Goal: Task Accomplishment & Management: Complete application form

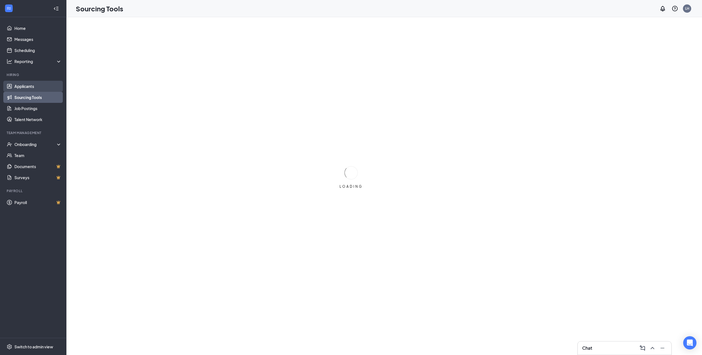
click at [49, 87] on link "Applicants" at bounding box center [37, 86] width 47 height 11
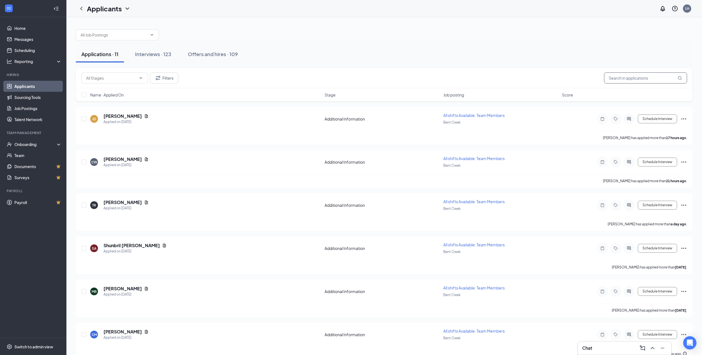
click at [634, 81] on input "text" at bounding box center [645, 78] width 83 height 11
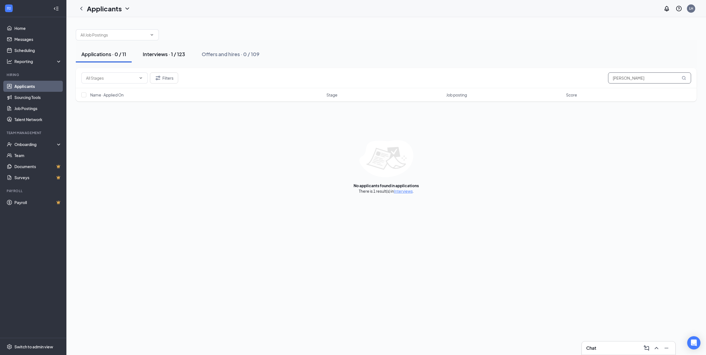
type input "[PERSON_NAME]"
click at [169, 51] on div "Interviews · 1 / 123" at bounding box center [164, 54] width 42 height 7
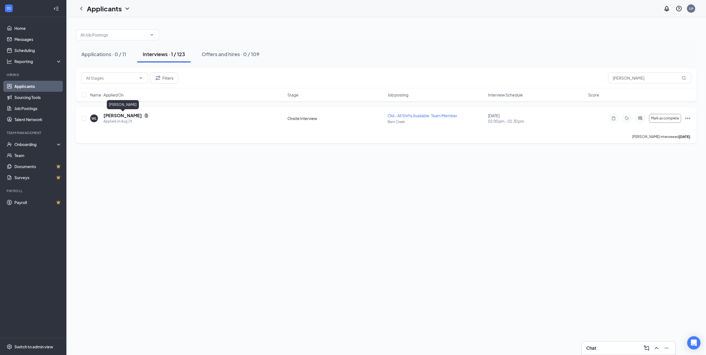
click at [118, 116] on h5 "[PERSON_NAME]" at bounding box center [123, 116] width 38 height 6
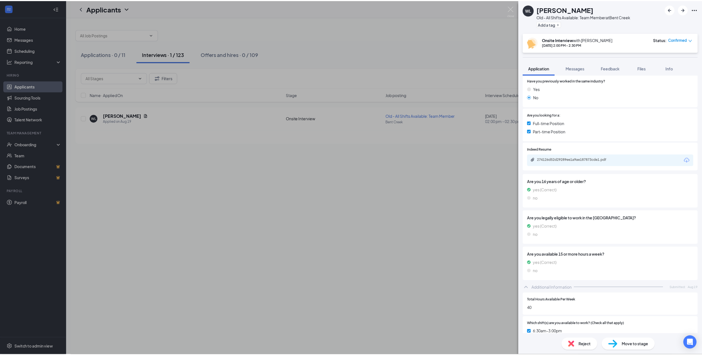
scroll to position [138, 0]
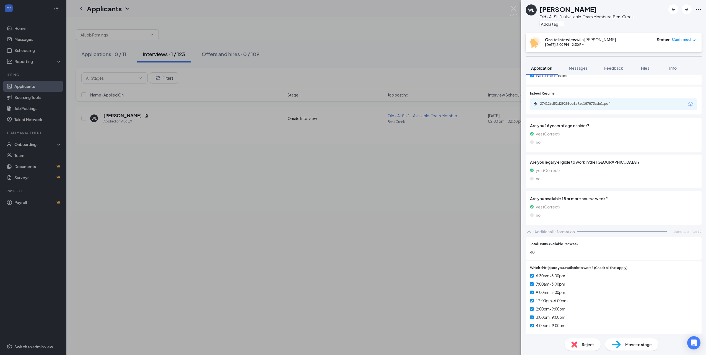
click at [636, 345] on span "Move to stage" at bounding box center [639, 345] width 27 height 6
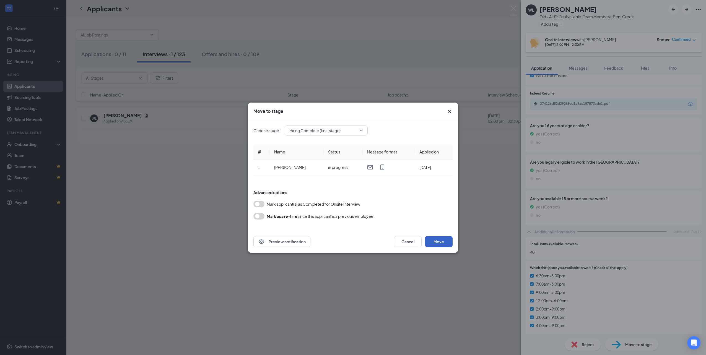
click at [442, 243] on button "Move" at bounding box center [439, 241] width 28 height 11
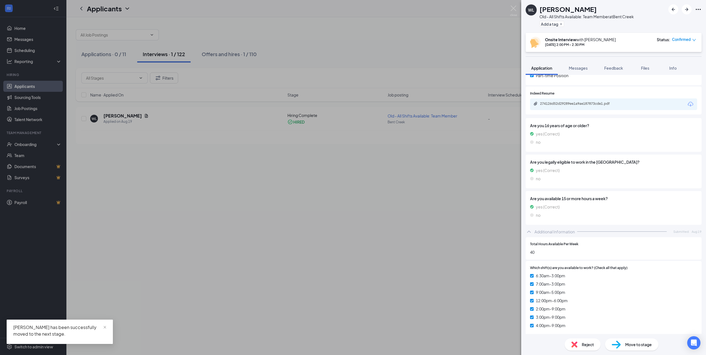
click at [354, 268] on div "[PERSON_NAME] Old - All Shifts Available: Team Member at [GEOGRAPHIC_DATA] Add …" at bounding box center [353, 177] width 706 height 355
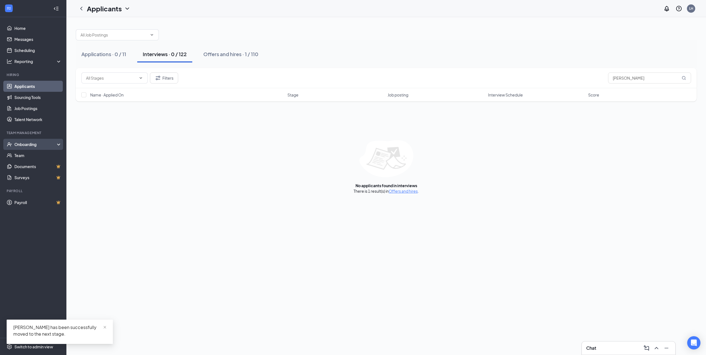
click at [34, 143] on div "Onboarding" at bounding box center [35, 145] width 43 height 6
click at [45, 192] on link "Activity log" at bounding box center [37, 188] width 47 height 11
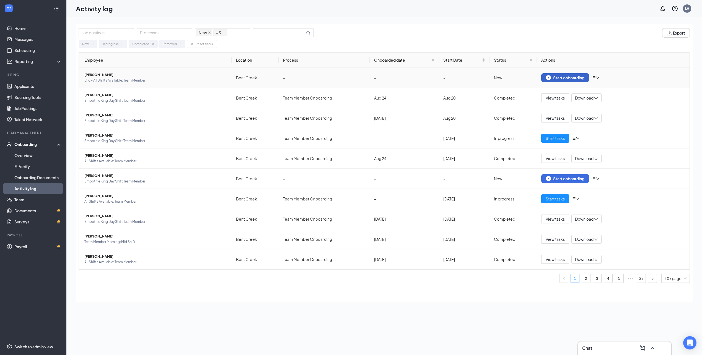
click at [569, 79] on div "Start onboarding" at bounding box center [565, 77] width 38 height 5
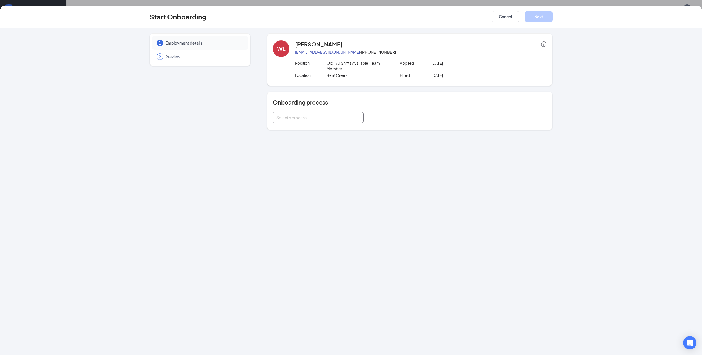
click at [316, 116] on div "Select a process" at bounding box center [317, 118] width 81 height 6
click at [318, 132] on li "Team Member Onboarding" at bounding box center [318, 130] width 91 height 10
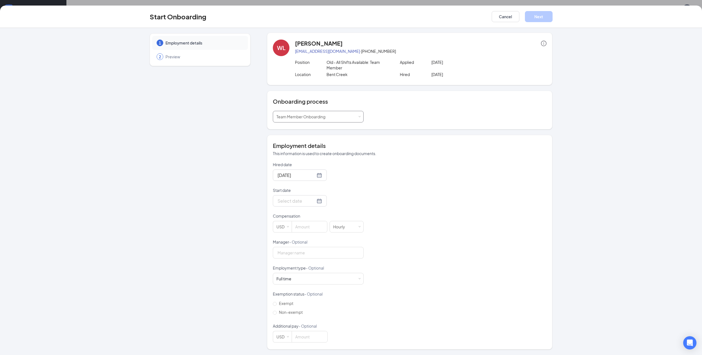
scroll to position [25, 0]
click at [295, 202] on input "Start date" at bounding box center [297, 201] width 38 height 7
type input "[DATE]"
click at [299, 268] on div "26" at bounding box center [301, 267] width 7 height 7
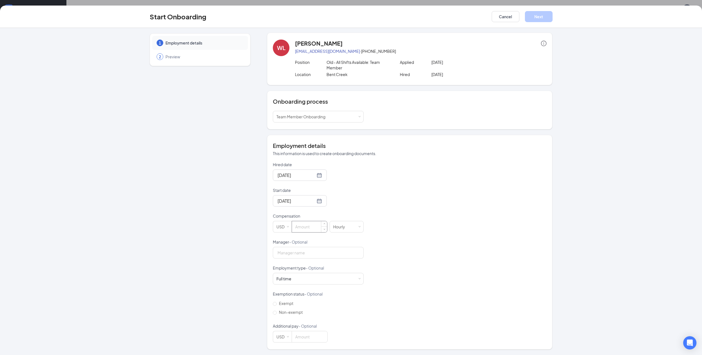
click at [311, 229] on input at bounding box center [309, 226] width 35 height 11
type input "11.5"
click at [307, 244] on p "Manager - Optional" at bounding box center [318, 242] width 91 height 6
click at [307, 247] on input "Manager - Optional" at bounding box center [318, 253] width 91 height 12
click at [316, 252] on input "Manager - Optional" at bounding box center [318, 253] width 91 height 12
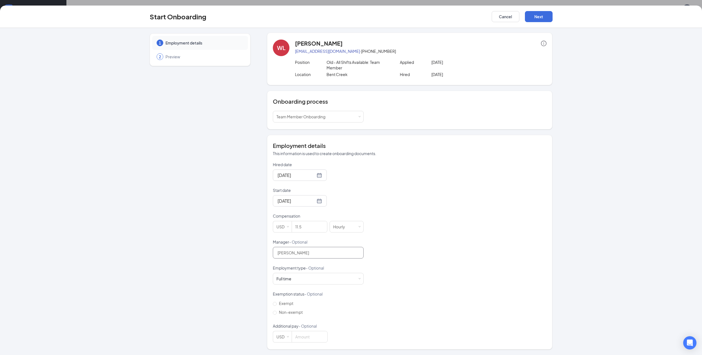
type input "[PERSON_NAME]"
click at [401, 218] on div "Hired date [DATE] Start date [DATE] [DATE] Su Mo Tu We Th Fr Sa 27 28 29 30 31 …" at bounding box center [410, 252] width 274 height 181
click at [549, 18] on button "Next" at bounding box center [539, 16] width 28 height 11
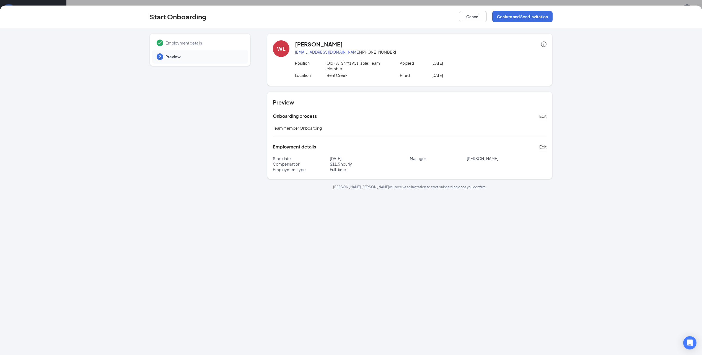
scroll to position [0, 0]
click at [532, 16] on button "Confirm and Send Invitation" at bounding box center [522, 16] width 60 height 11
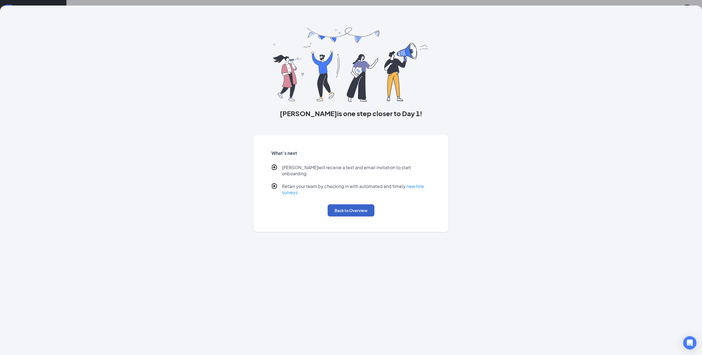
click at [360, 207] on button "Back to Overview" at bounding box center [351, 211] width 47 height 12
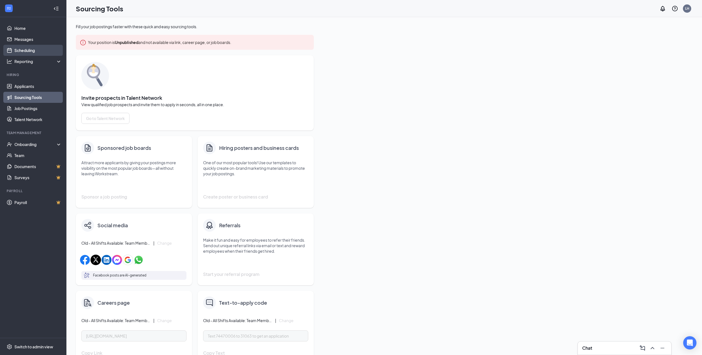
click at [47, 47] on link "Scheduling" at bounding box center [37, 50] width 47 height 11
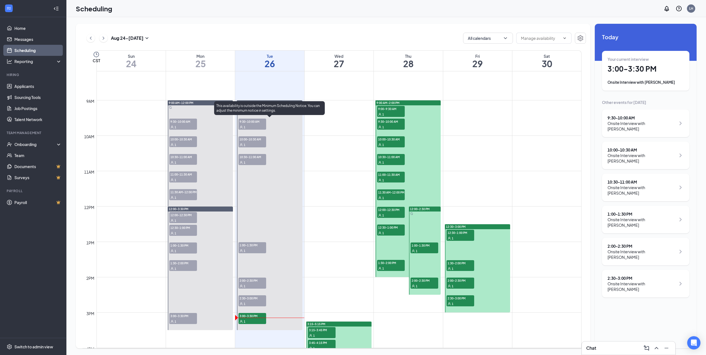
scroll to position [355, 0]
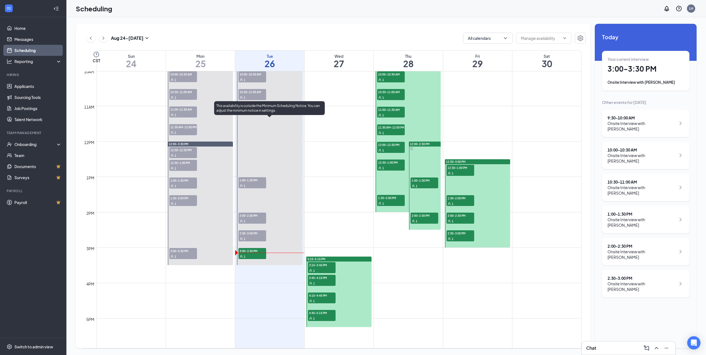
click at [259, 254] on div "1" at bounding box center [253, 257] width 28 height 6
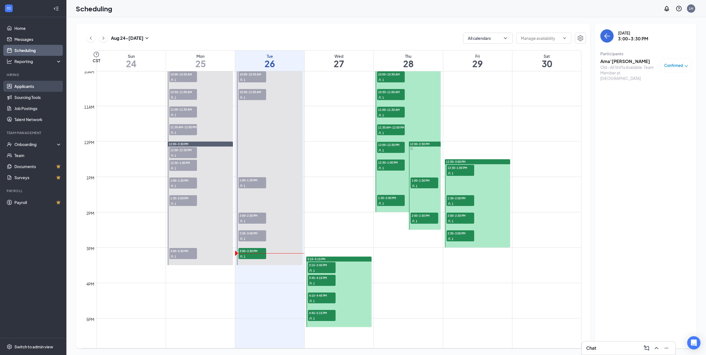
click at [43, 87] on link "Applicants" at bounding box center [37, 86] width 47 height 11
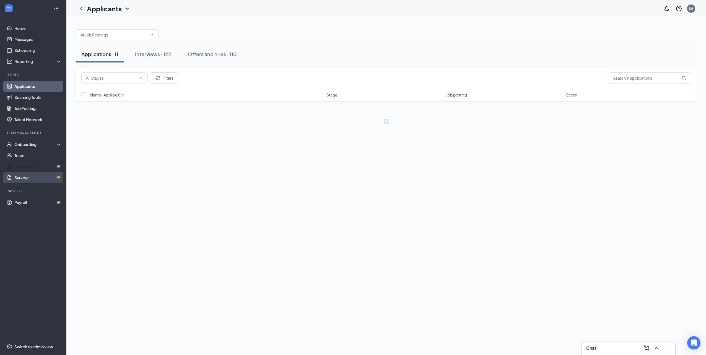
click at [42, 176] on link "Surveys" at bounding box center [37, 177] width 47 height 11
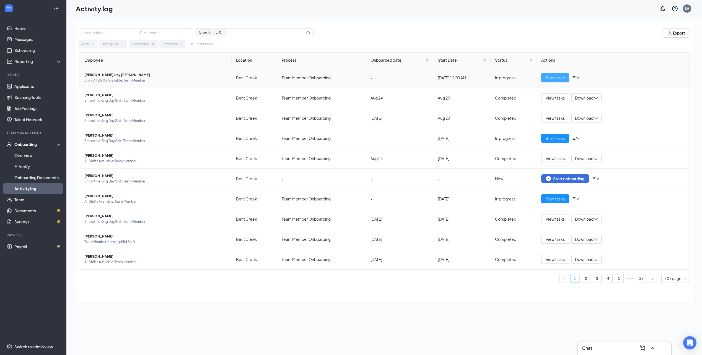
click at [559, 79] on span "Start tasks" at bounding box center [555, 78] width 19 height 6
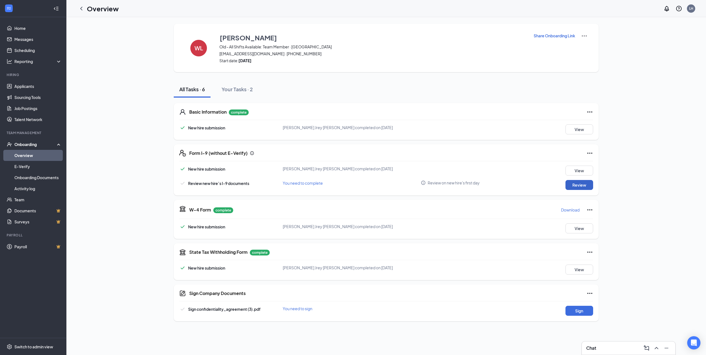
click at [577, 186] on button "Review" at bounding box center [580, 185] width 28 height 10
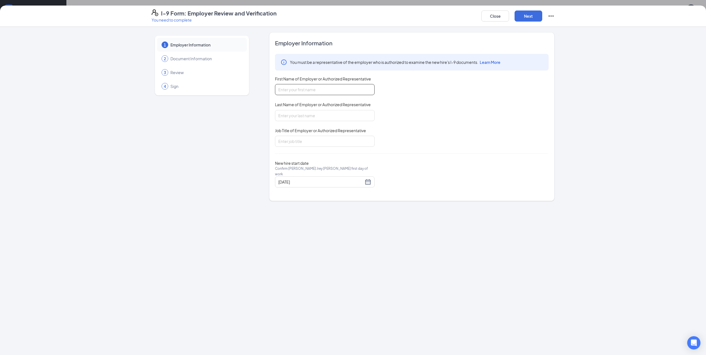
click at [343, 92] on input "First Name of Employer or Authorized Representative" at bounding box center [325, 89] width 100 height 11
type input "m"
type input "[PERSON_NAME]"
click at [460, 111] on div "You must be a representative of the employer who is authorized to examine the n…" at bounding box center [412, 100] width 274 height 93
click at [297, 117] on input "Last Name of Employer or Authorized Representative" at bounding box center [325, 115] width 100 height 11
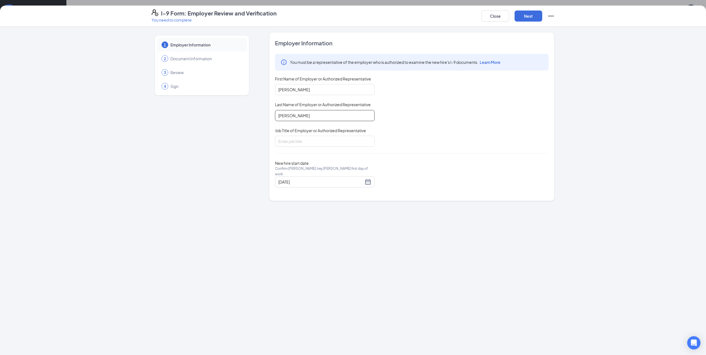
type input "Pogue"
click at [505, 130] on div "You must be a representative of the employer who is authorized to examine the n…" at bounding box center [412, 100] width 274 height 93
click at [333, 142] on input "Job Title of Employer or Authorized Representative" at bounding box center [325, 141] width 100 height 11
type input "M"
type input "General Manager"
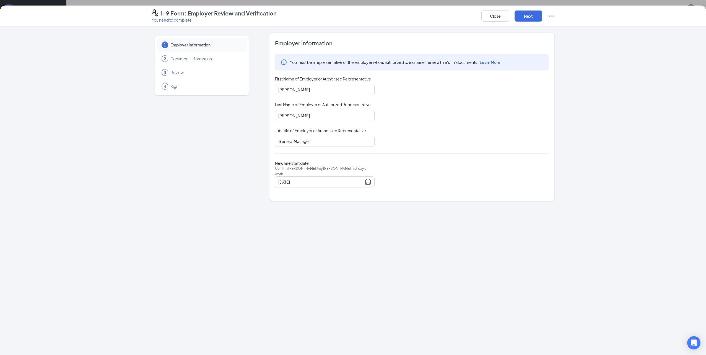
click at [466, 145] on div "You must be a representative of the employer who is authorized to examine the n…" at bounding box center [412, 100] width 274 height 93
click at [528, 20] on button "Next" at bounding box center [529, 16] width 28 height 11
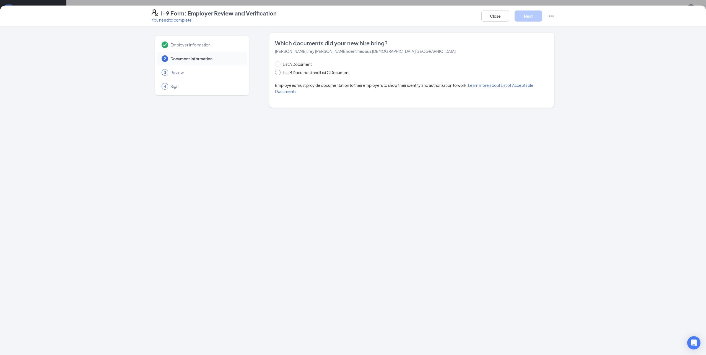
click at [306, 71] on span "List B Document and List C Document" at bounding box center [316, 72] width 71 height 6
click at [279, 71] on input "List B Document and List C Document" at bounding box center [277, 72] width 4 height 4
radio input "true"
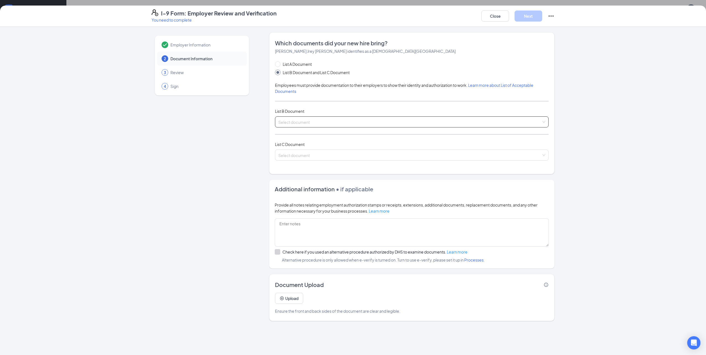
click at [314, 121] on input "search" at bounding box center [409, 121] width 263 height 8
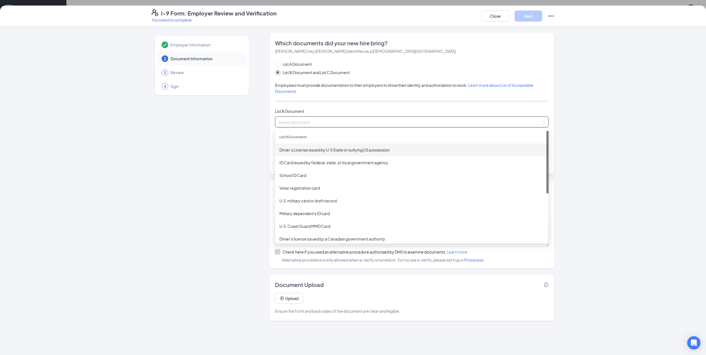
click at [326, 148] on div "Driver’s License issued by U.S State or outlying US possession" at bounding box center [412, 150] width 265 height 6
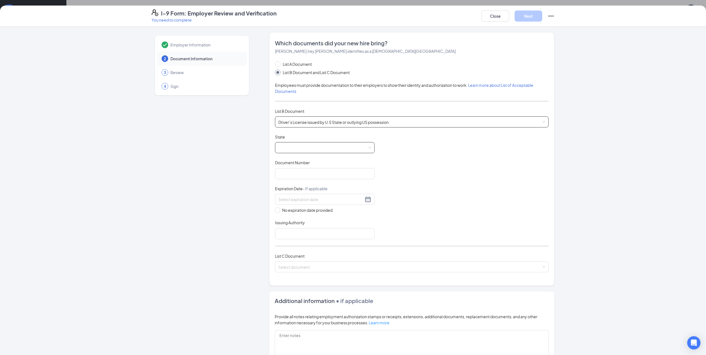
click at [318, 146] on span at bounding box center [324, 148] width 93 height 11
click at [314, 204] on div "New York" at bounding box center [325, 208] width 100 height 13
click at [296, 172] on input "Document Number" at bounding box center [325, 173] width 100 height 11
type input "128174089"
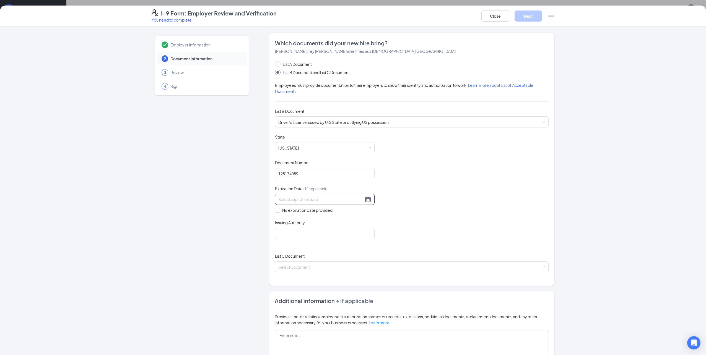
click at [313, 200] on input at bounding box center [320, 200] width 85 height 6
click at [294, 243] on div "6" at bounding box center [291, 240] width 7 height 7
type input "08/06/2029"
click at [340, 234] on input "Issuing Authority" at bounding box center [325, 233] width 100 height 11
click at [336, 238] on input "AL" at bounding box center [325, 233] width 100 height 11
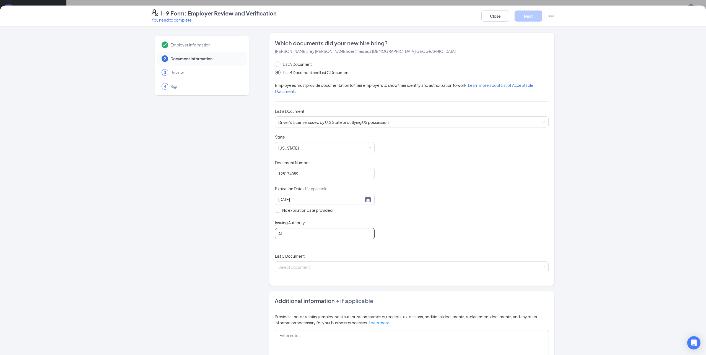
type input "A"
type input "NY"
click at [501, 188] on div "Document Title Driver’s License issued by U.S State or outlying US possession S…" at bounding box center [412, 186] width 274 height 105
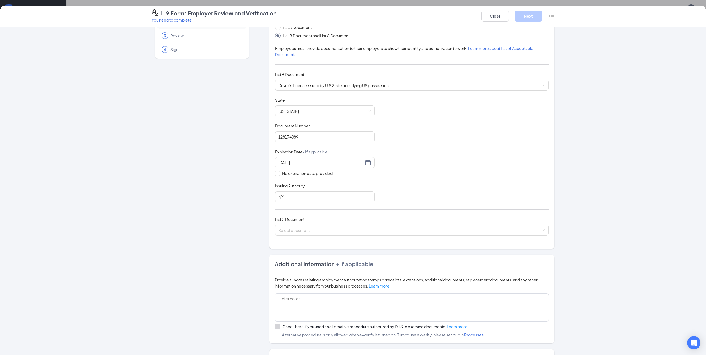
scroll to position [83, 0]
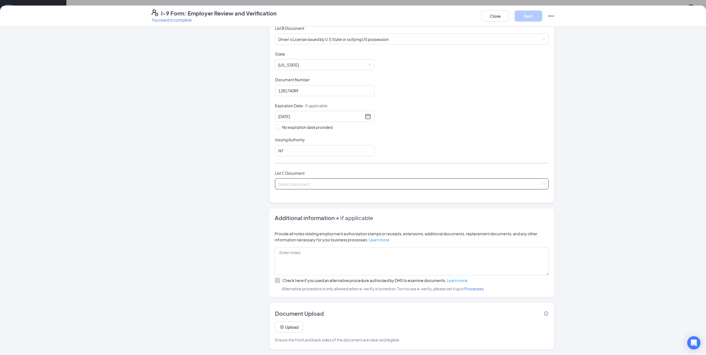
click at [343, 188] on span at bounding box center [409, 184] width 263 height 11
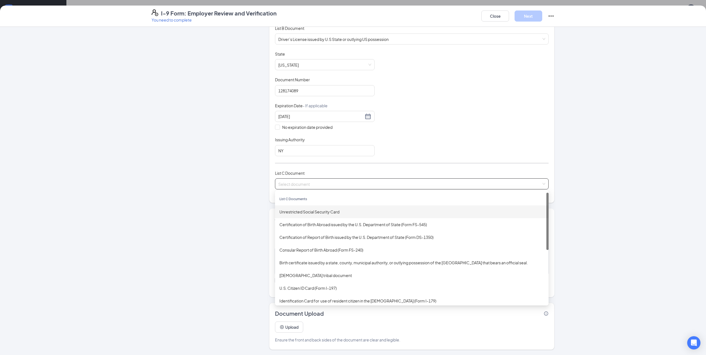
click at [331, 213] on div "Unrestricted Social Security Card" at bounding box center [412, 212] width 265 height 6
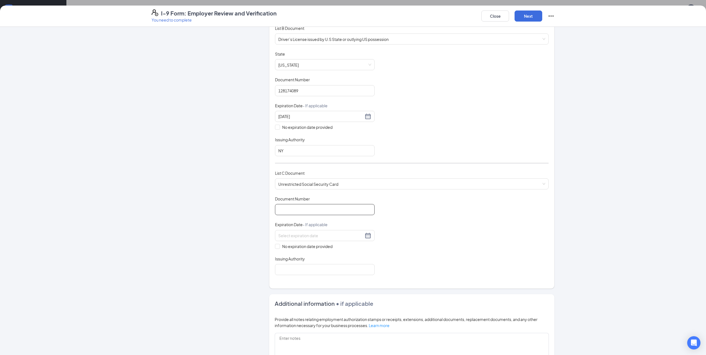
click at [322, 209] on input "Document Number" at bounding box center [325, 209] width 100 height 11
type input "070966611"
click at [326, 241] on div "No expiration date provided" at bounding box center [325, 239] width 100 height 19
click at [318, 246] on span "No expiration date provided" at bounding box center [307, 247] width 55 height 6
click at [279, 246] on input "No expiration date provided" at bounding box center [277, 246] width 4 height 4
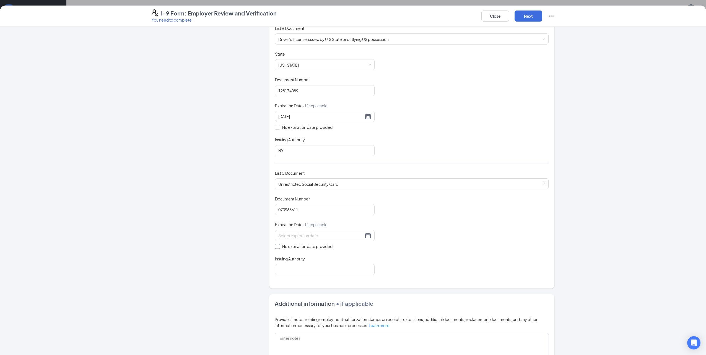
checkbox input "true"
click at [312, 275] on input "Issuing Authority" at bounding box center [325, 270] width 100 height 11
click at [314, 273] on input "Issuing Authority" at bounding box center [325, 270] width 100 height 11
type input "Administration"
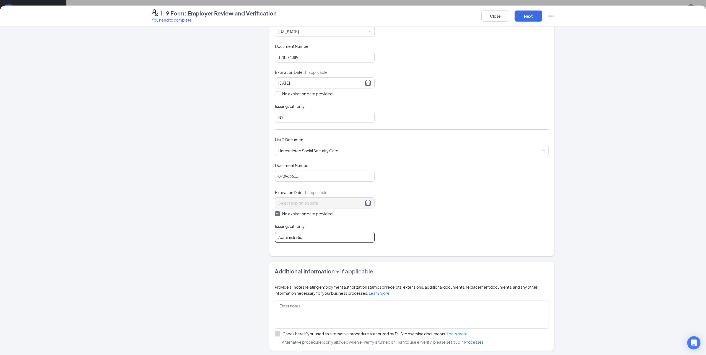
scroll to position [170, 0]
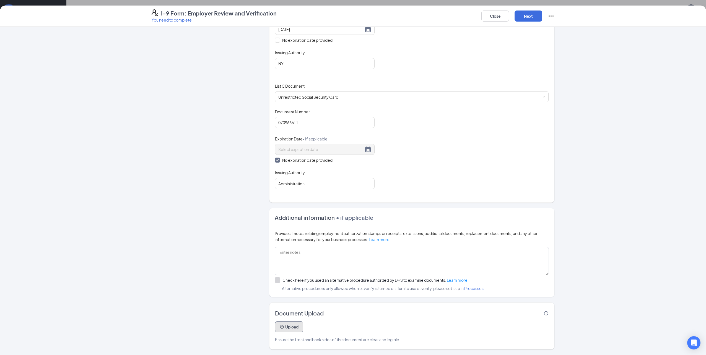
click at [295, 327] on button "Upload" at bounding box center [289, 327] width 28 height 11
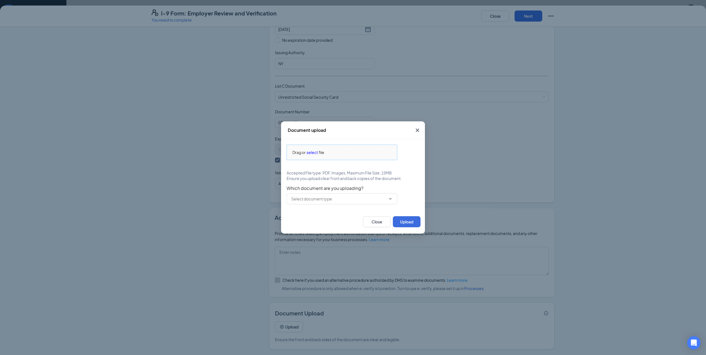
click at [311, 151] on span "select" at bounding box center [312, 152] width 11 height 6
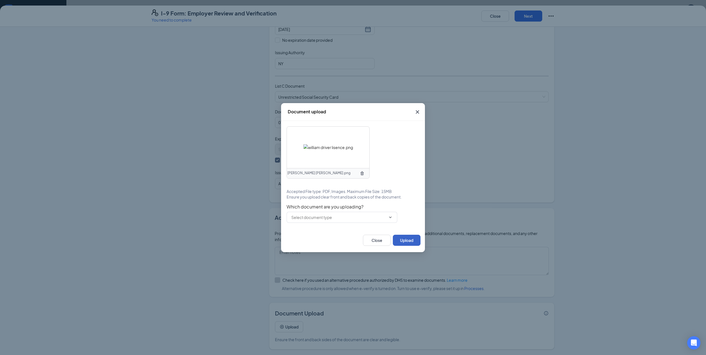
click at [406, 242] on button "Upload" at bounding box center [407, 240] width 28 height 11
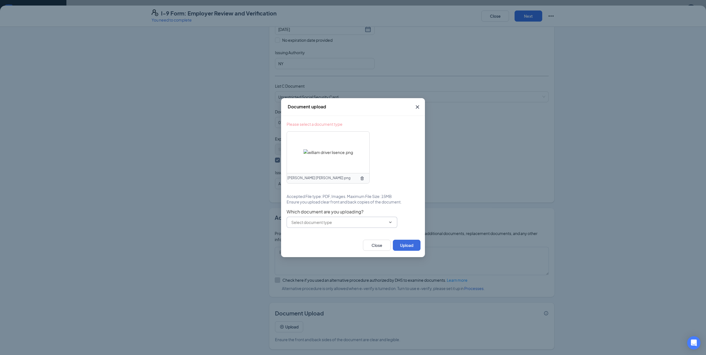
click at [356, 220] on input "text" at bounding box center [338, 223] width 95 height 6
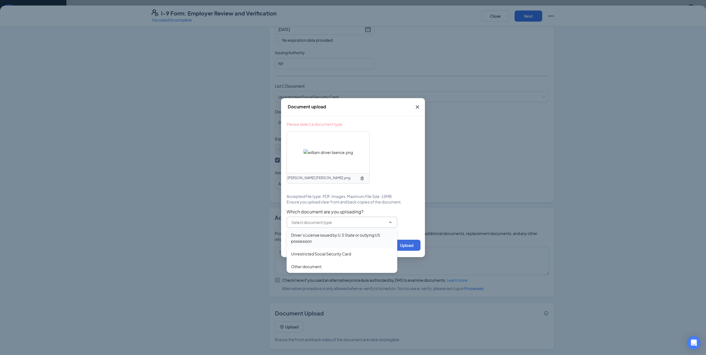
click at [353, 237] on div "Driver’s License issued by U.S State or outlying US possession" at bounding box center [342, 238] width 102 height 12
type input "Driver’s License issued by U.S State or outlying US possession"
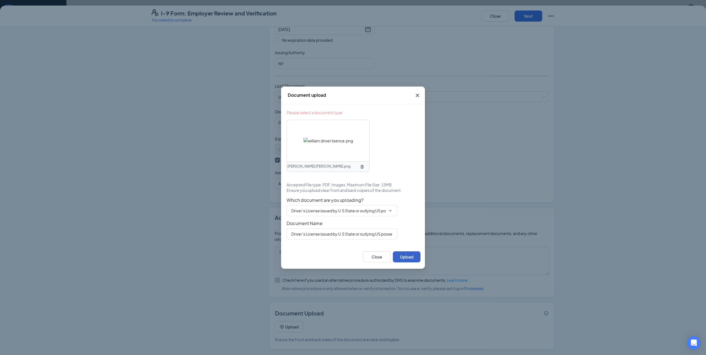
click at [413, 257] on button "Upload" at bounding box center [407, 257] width 28 height 11
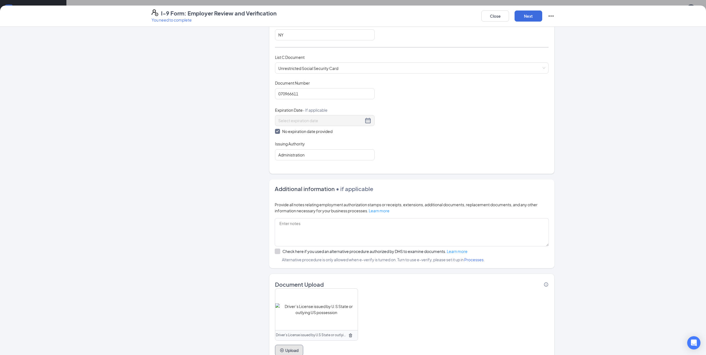
scroll to position [223, 0]
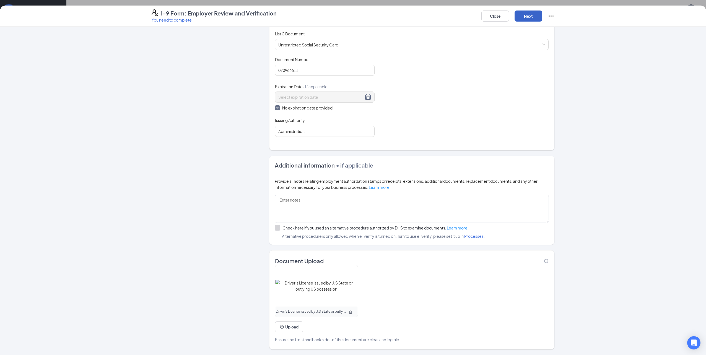
click at [524, 13] on button "Next" at bounding box center [529, 16] width 28 height 11
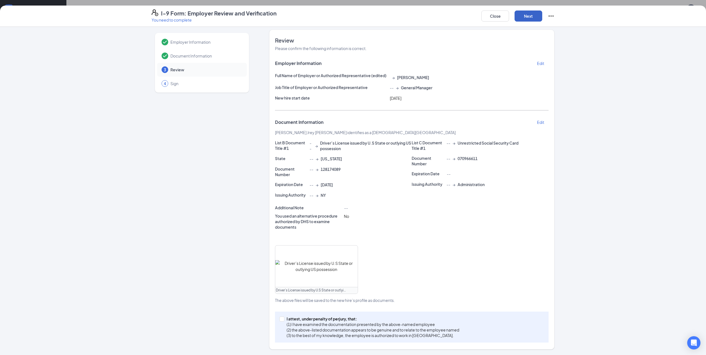
scroll to position [3, 0]
click at [296, 322] on p "(1) I have examined the documentation presented by the above-named employee" at bounding box center [373, 325] width 173 height 6
click at [283, 321] on input "I attest, under penalty of perjury, that: (1) I have examined the documentation…" at bounding box center [282, 319] width 4 height 4
checkbox input "true"
click at [532, 19] on button "Next" at bounding box center [529, 16] width 28 height 11
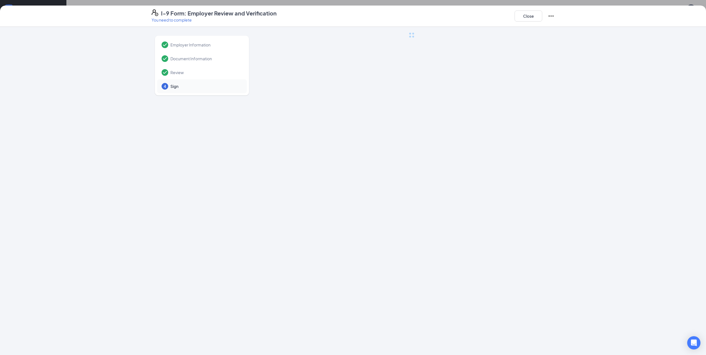
scroll to position [0, 0]
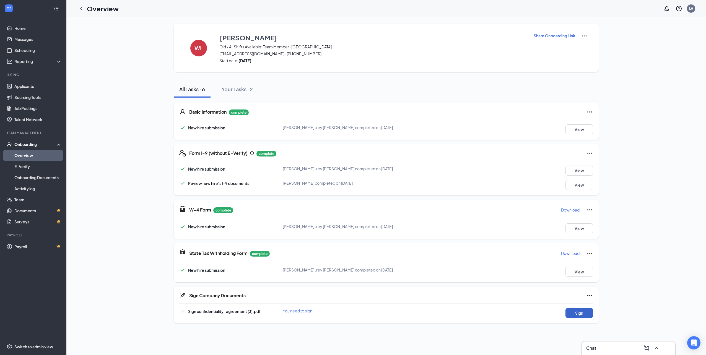
click at [579, 317] on button "Sign" at bounding box center [580, 313] width 28 height 10
